Goal: Information Seeking & Learning: Learn about a topic

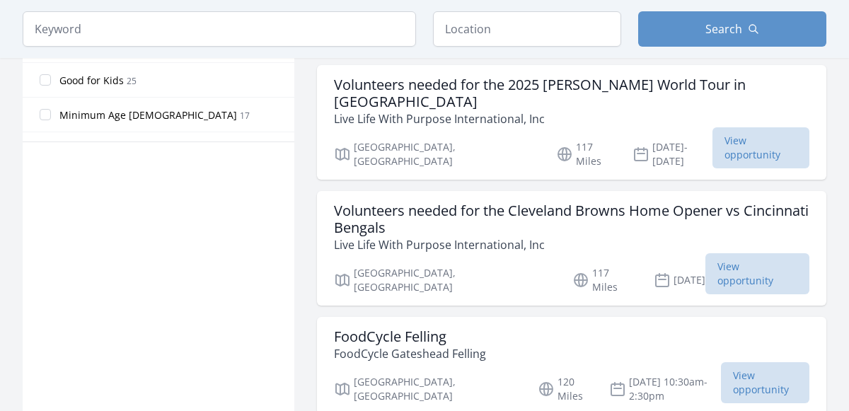
scroll to position [902, 0]
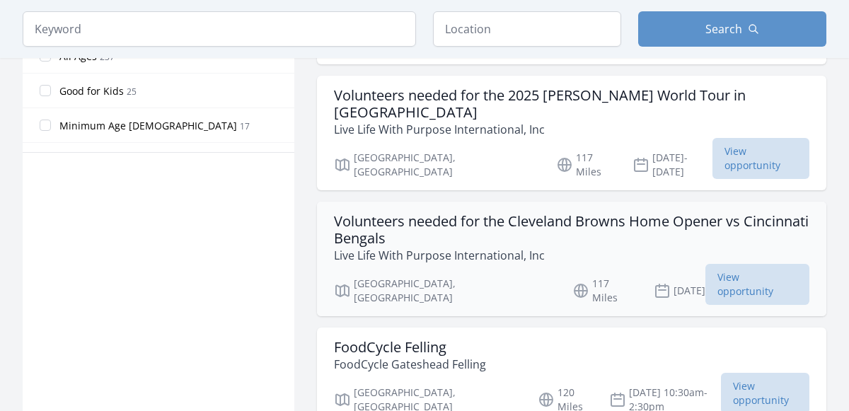
click at [437, 213] on h3 "Volunteers needed for the Cleveland Browns Home Opener vs Cincinnati Bengals" at bounding box center [571, 230] width 475 height 34
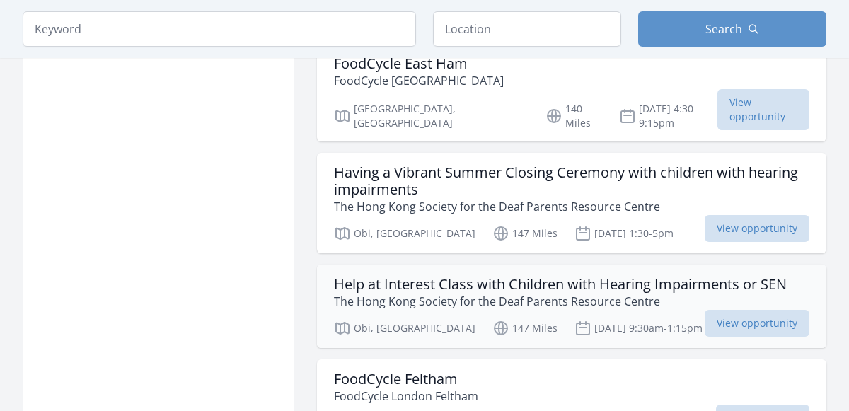
scroll to position [1834, 0]
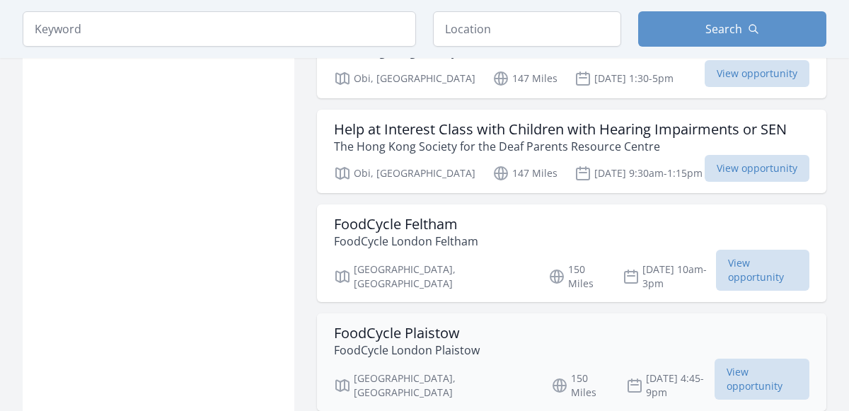
scroll to position [1779, 0]
click at [368, 325] on h3 "FoodCycle Plaistow" at bounding box center [407, 333] width 146 height 17
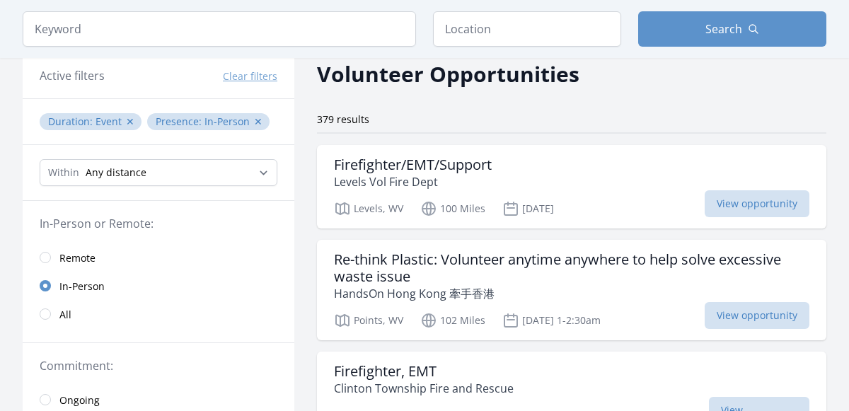
scroll to position [0, 0]
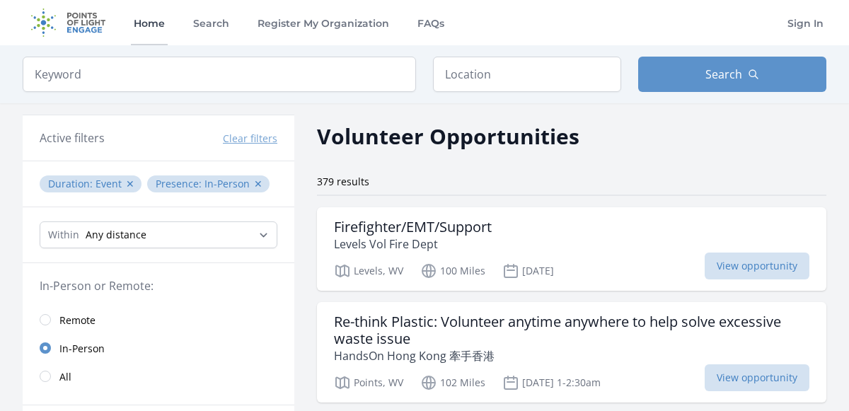
click at [154, 26] on link "Home" at bounding box center [149, 22] width 37 height 45
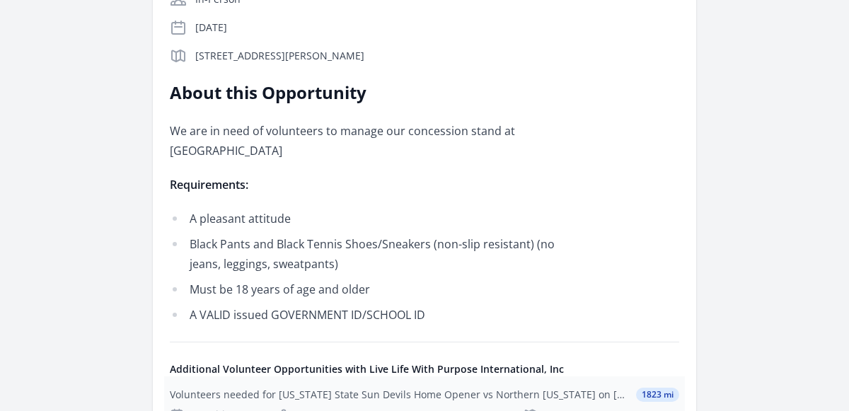
scroll to position [179, 0]
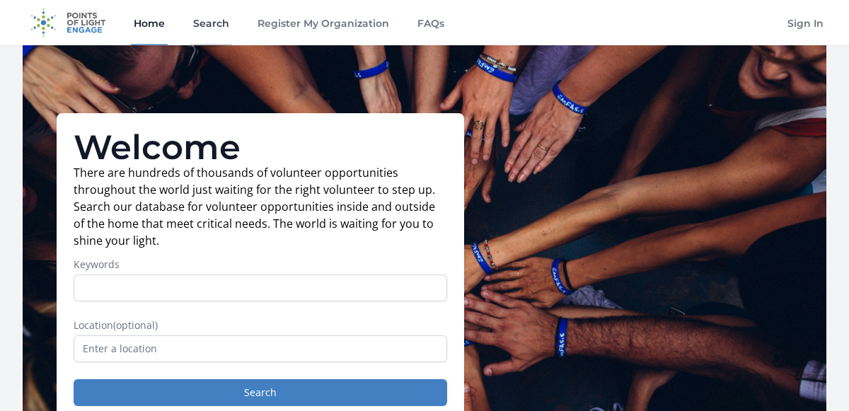
click at [204, 18] on link "Search" at bounding box center [211, 22] width 42 height 45
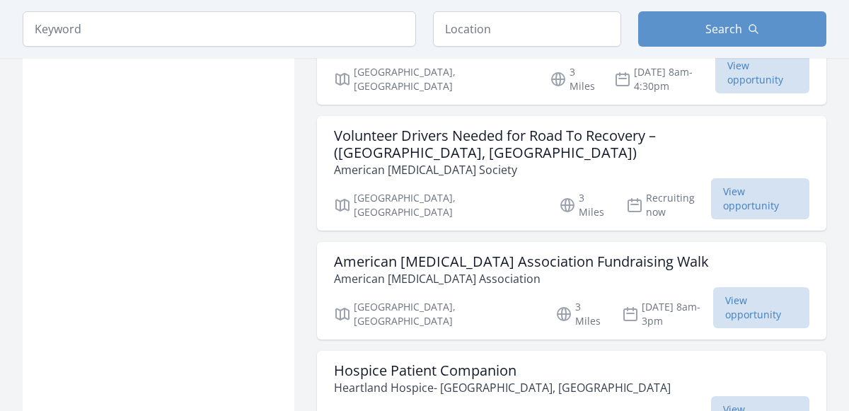
scroll to position [1482, 0]
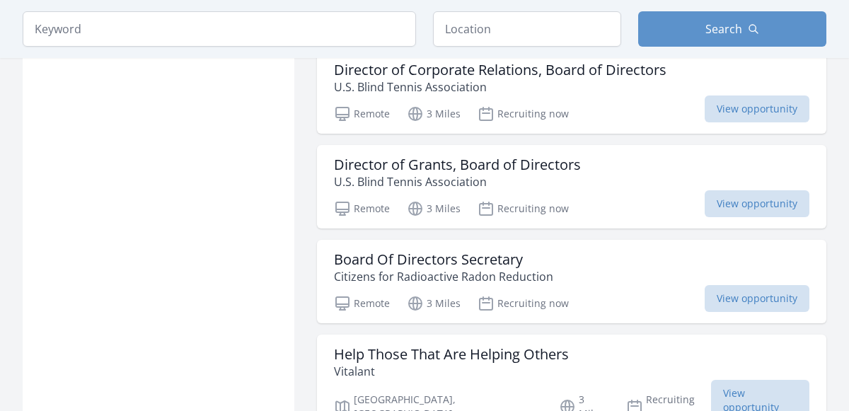
scroll to position [3623, 0]
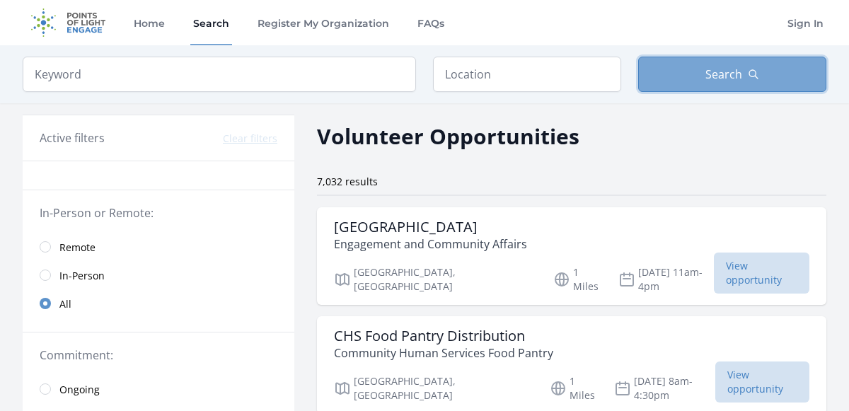
click at [719, 85] on button "Search" at bounding box center [732, 74] width 188 height 35
click at [683, 76] on button "Search" at bounding box center [732, 74] width 188 height 35
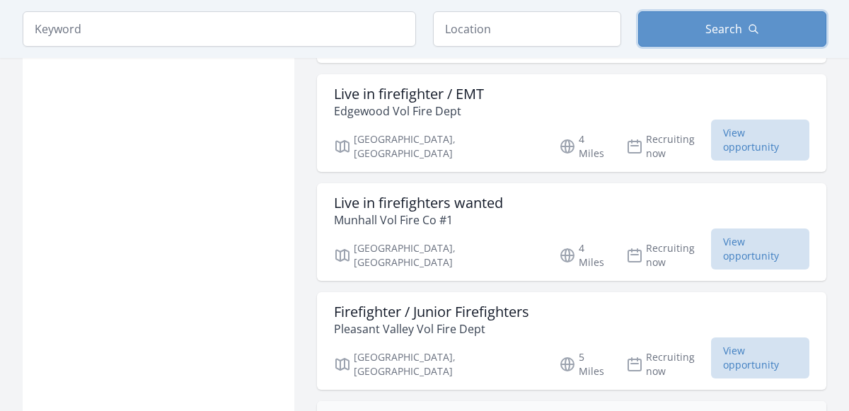
scroll to position [5862, 0]
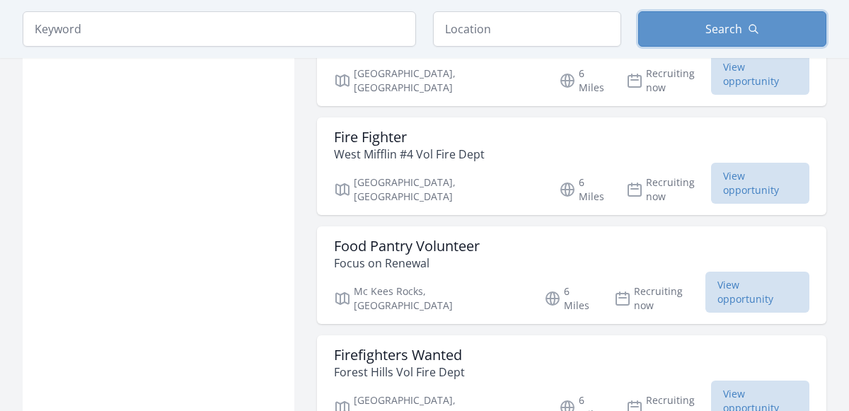
scroll to position [7558, 0]
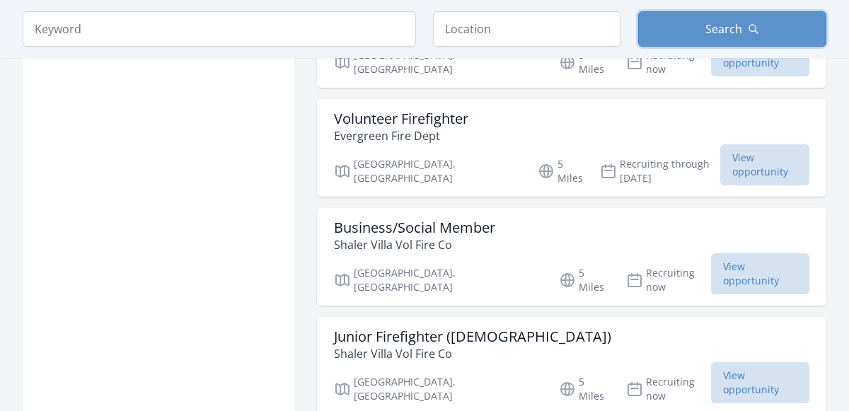
scroll to position [6220, 0]
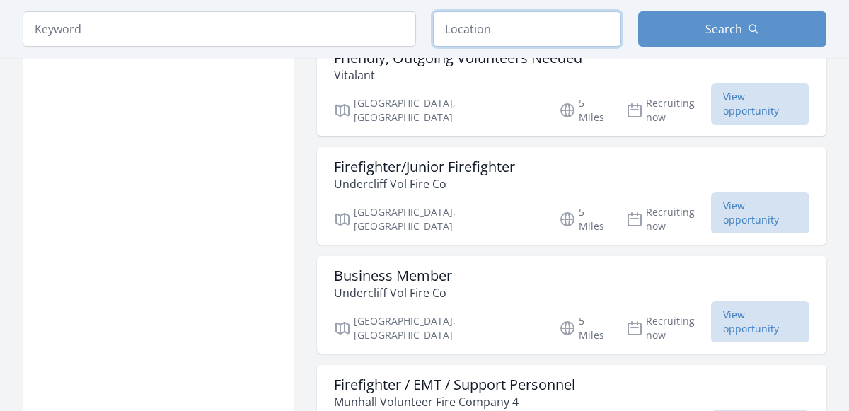
click at [516, 35] on input "text" at bounding box center [527, 28] width 188 height 35
click at [513, 34] on input "text" at bounding box center [527, 28] width 188 height 35
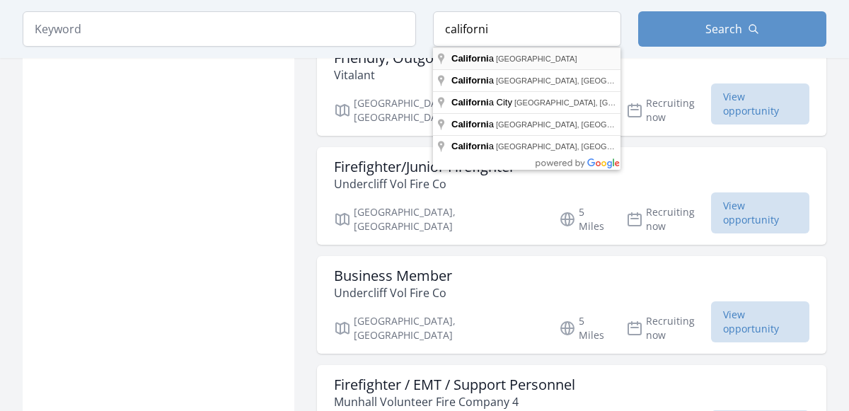
type input "California, USA"
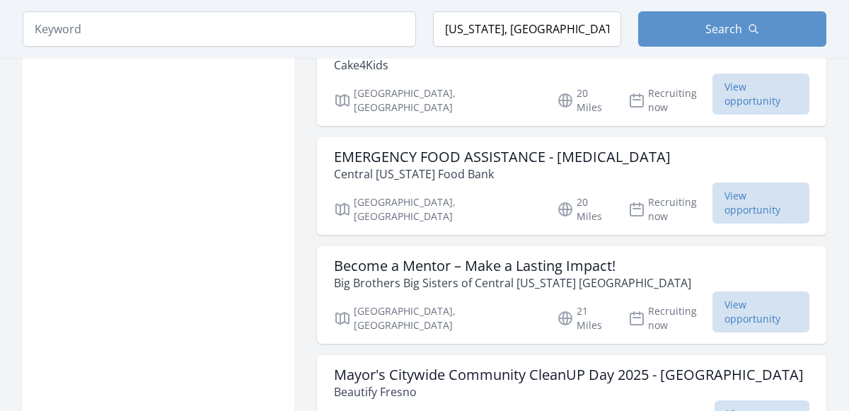
scroll to position [3490, 0]
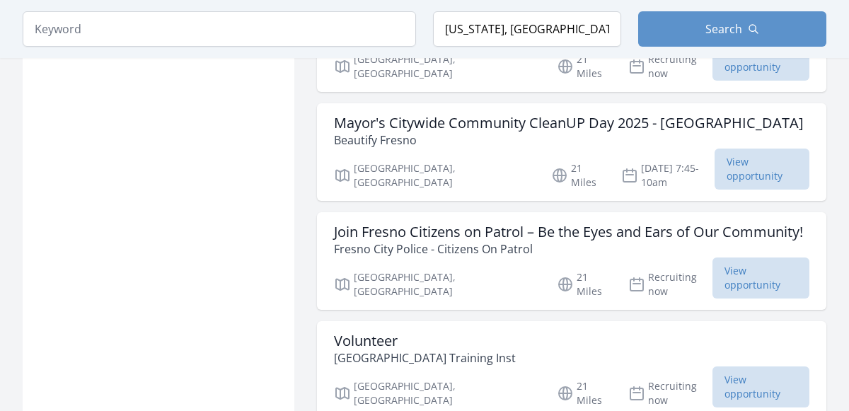
scroll to position [3714, 0]
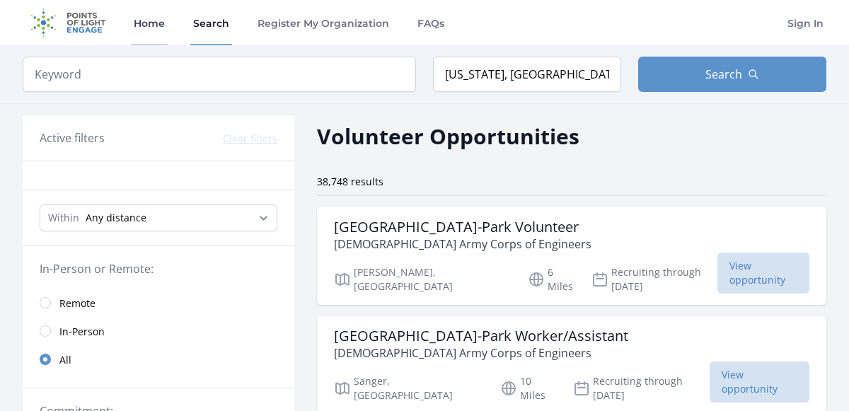
click at [134, 20] on link "Home" at bounding box center [149, 22] width 37 height 45
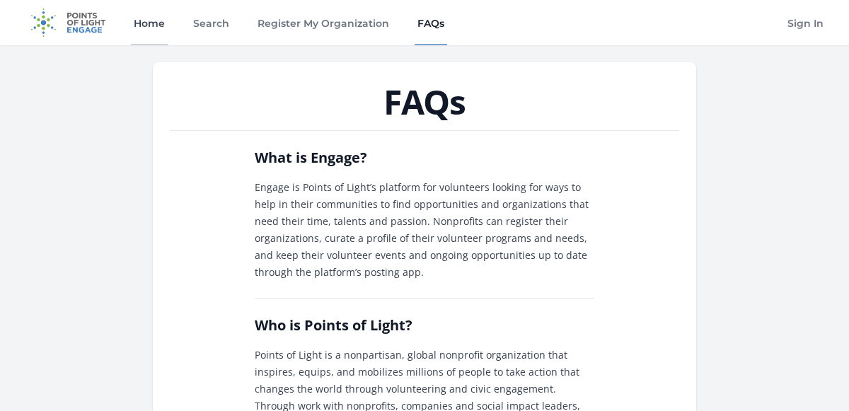
click at [145, 23] on link "Home" at bounding box center [149, 22] width 37 height 45
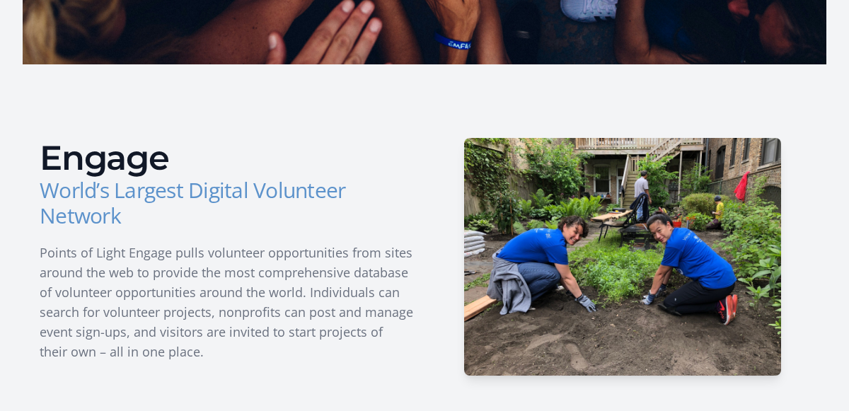
click at [123, 189] on h3 "World’s Largest Digital Volunteer Network" at bounding box center [226, 203] width 373 height 51
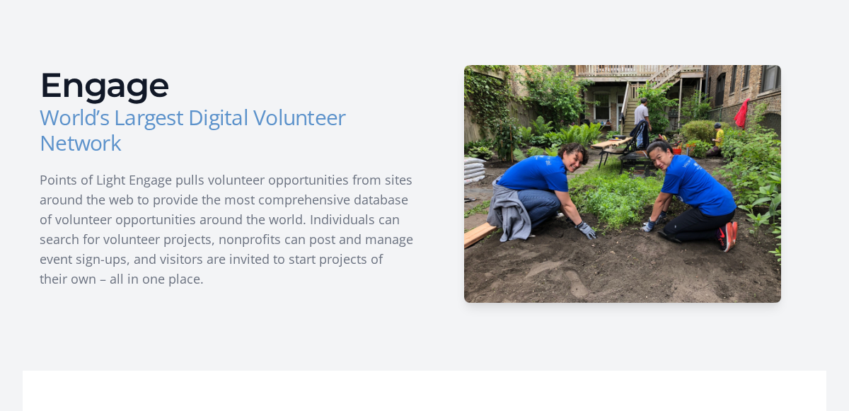
scroll to position [582, 0]
